Goal: Task Accomplishment & Management: Manage account settings

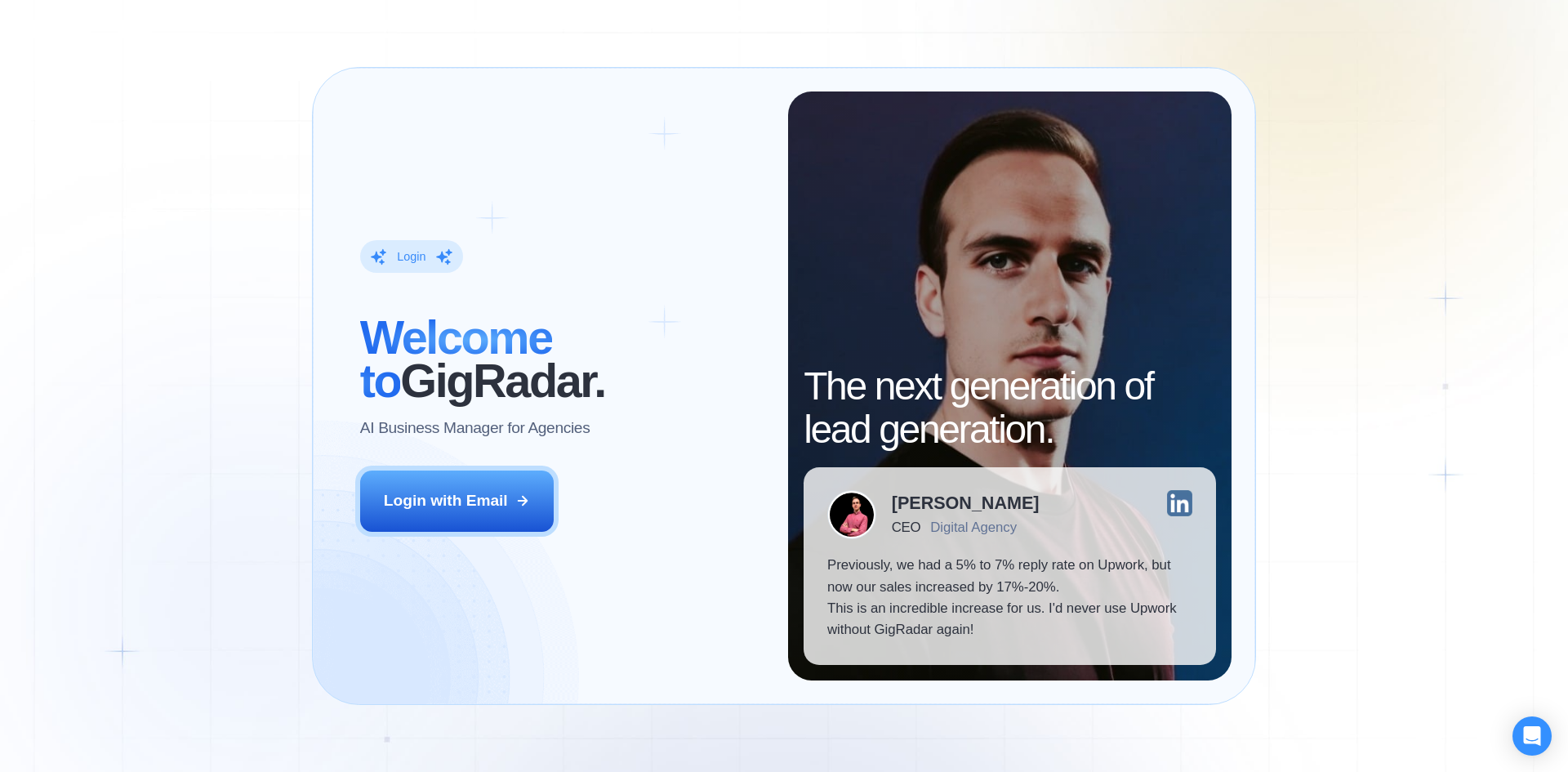
click at [1381, 430] on div "Login ‍ Welcome to GigRadar. AI Business Manager for Agencies Login with Email …" at bounding box center [784, 386] width 1568 height 772
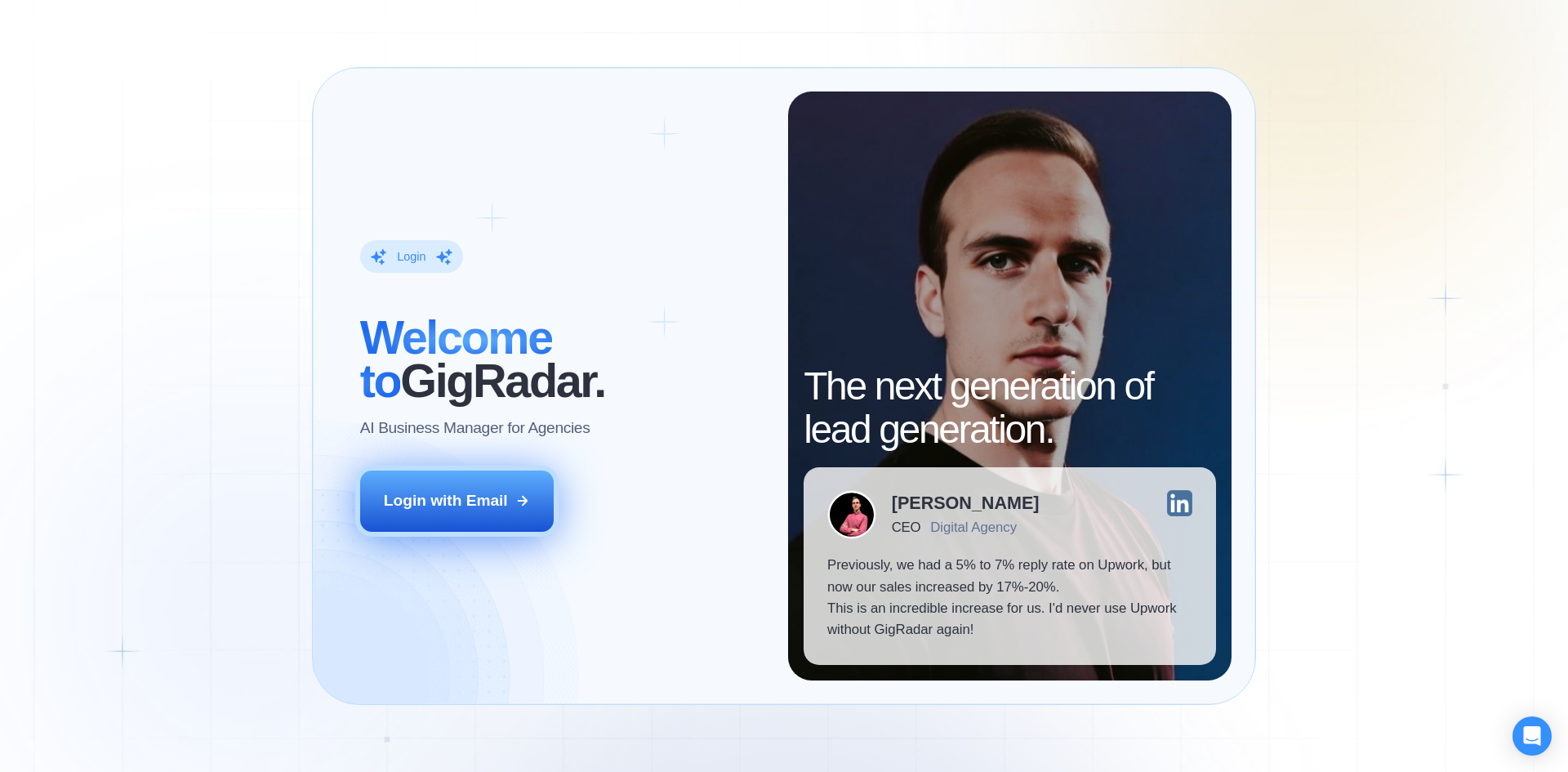
click at [440, 509] on div "Login with Email" at bounding box center [446, 501] width 124 height 21
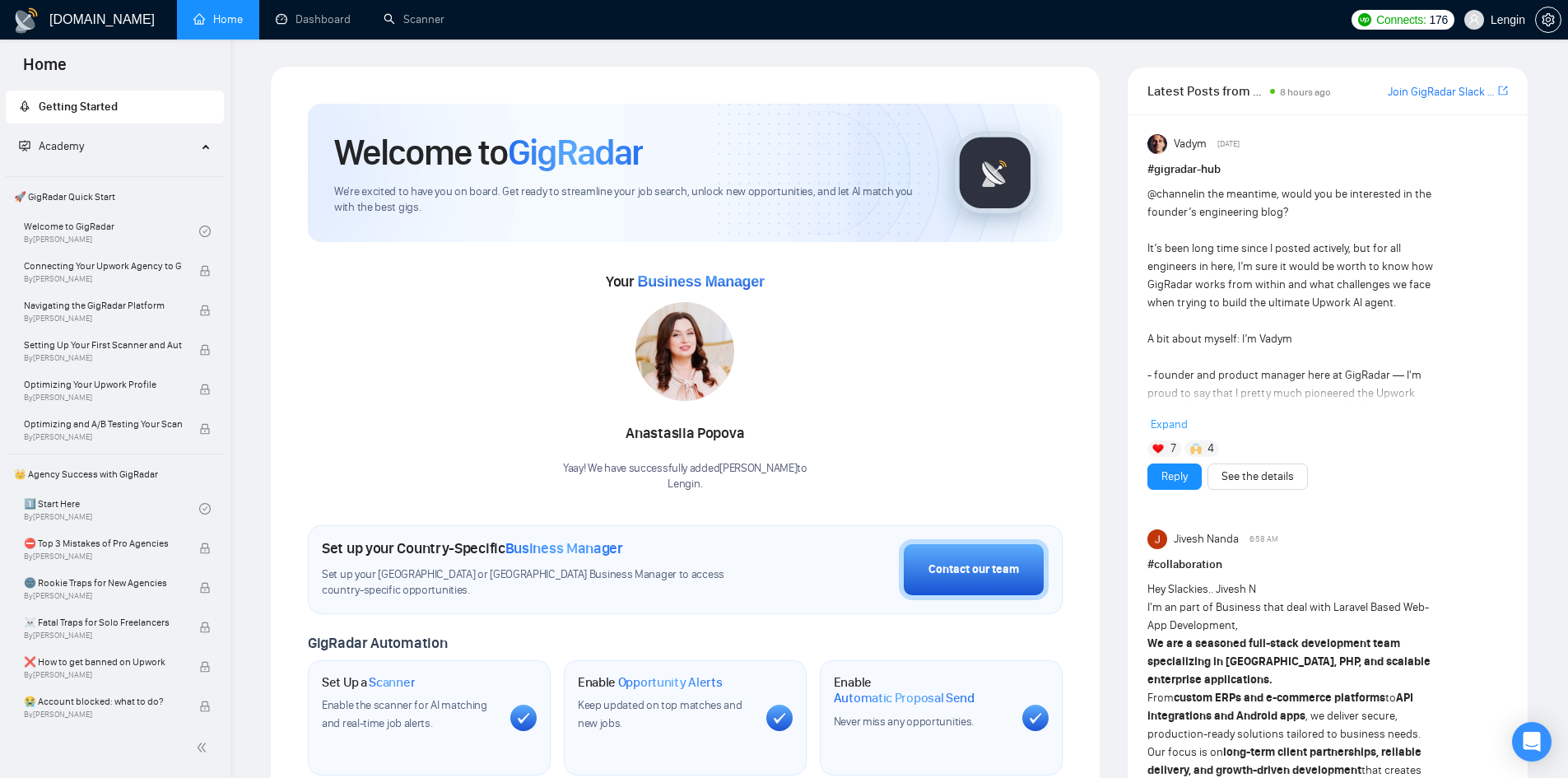
click at [1548, 23] on icon "setting" at bounding box center [1549, 20] width 13 height 13
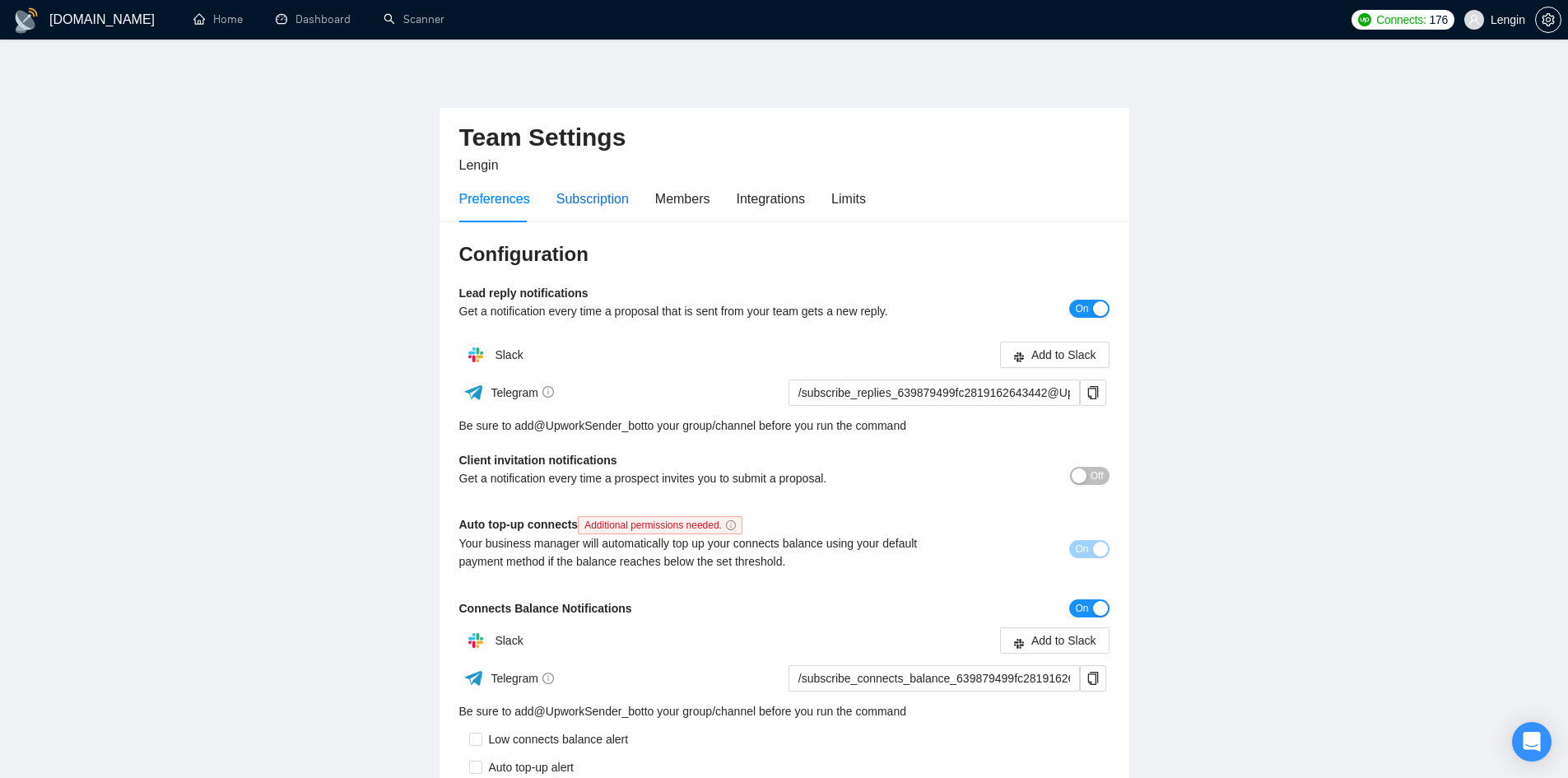
click at [587, 205] on div "Subscription" at bounding box center [592, 198] width 72 height 21
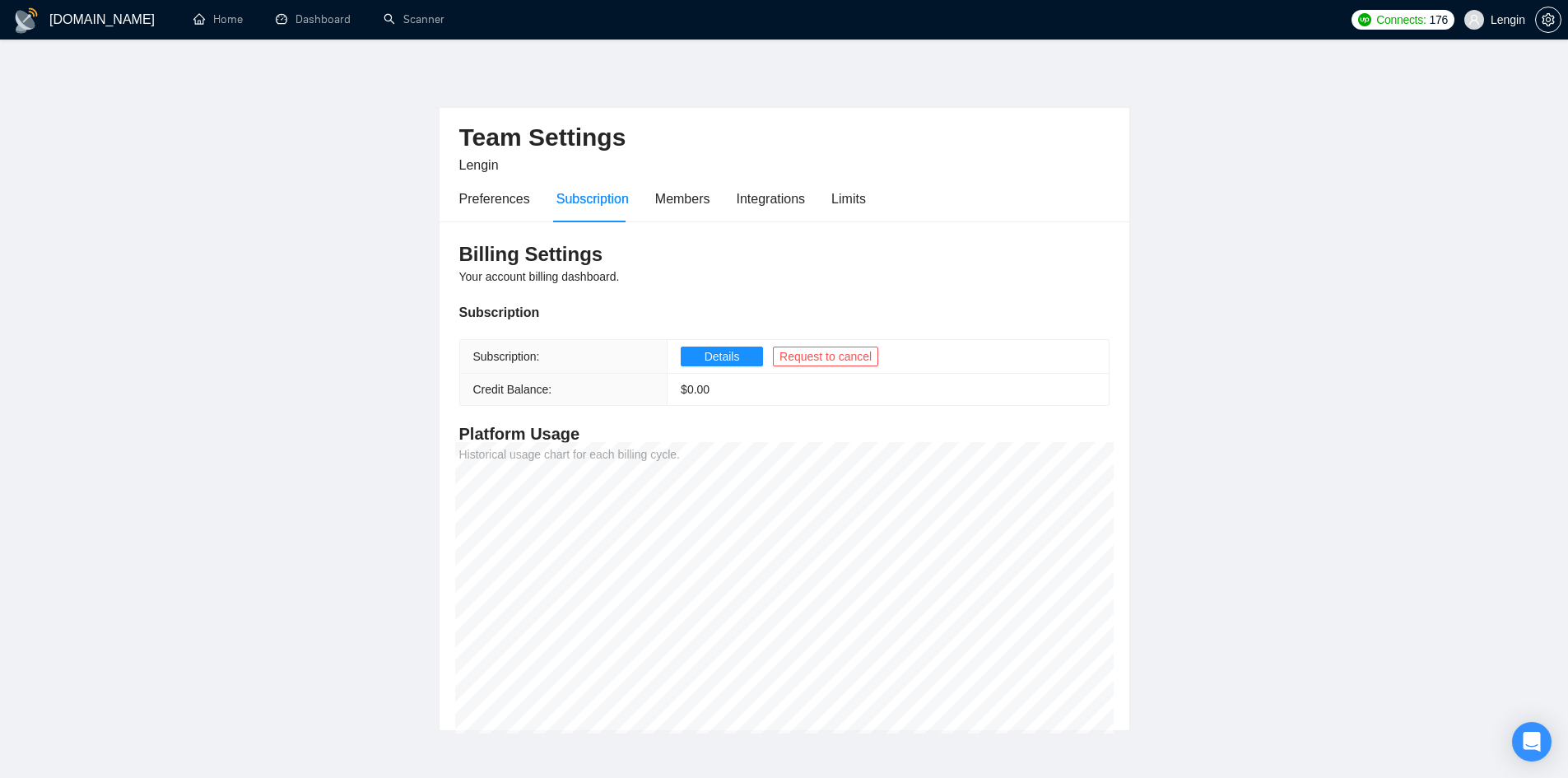
click at [527, 191] on div "Preferences Subscription Members Integrations Limits" at bounding box center [663, 198] width 406 height 47
click at [705, 360] on span "Details" at bounding box center [722, 357] width 36 height 18
